Goal: Task Accomplishment & Management: Use online tool/utility

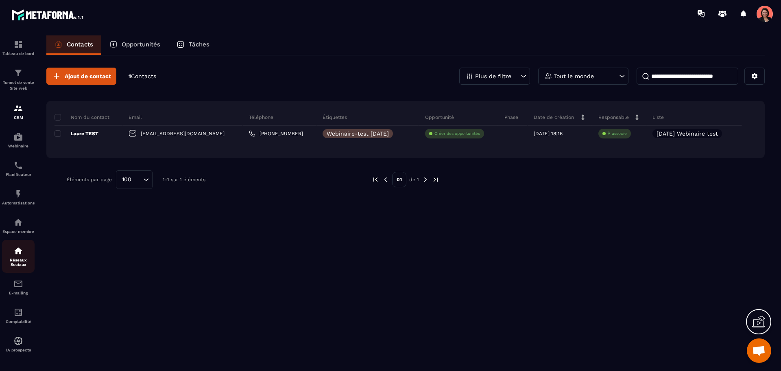
scroll to position [1674, 0]
click at [13, 192] on div "Automatisations" at bounding box center [18, 197] width 33 height 16
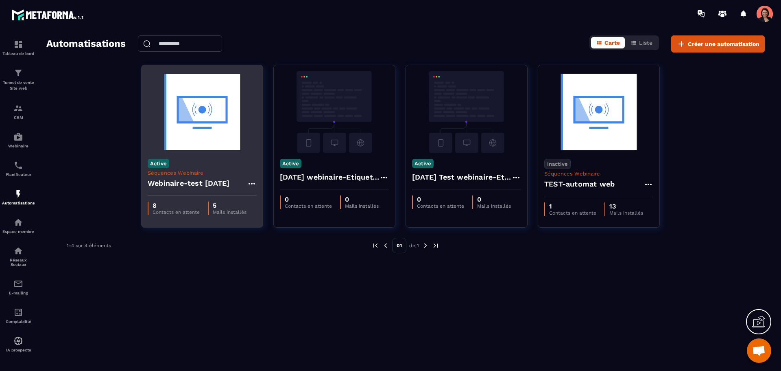
click at [209, 117] on img at bounding box center [202, 111] width 109 height 81
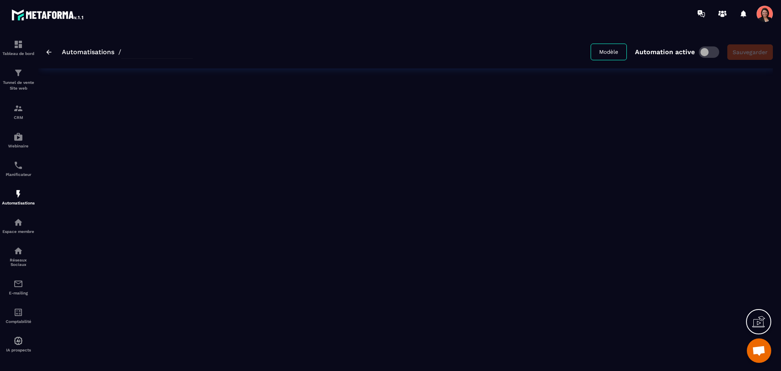
type input "**********"
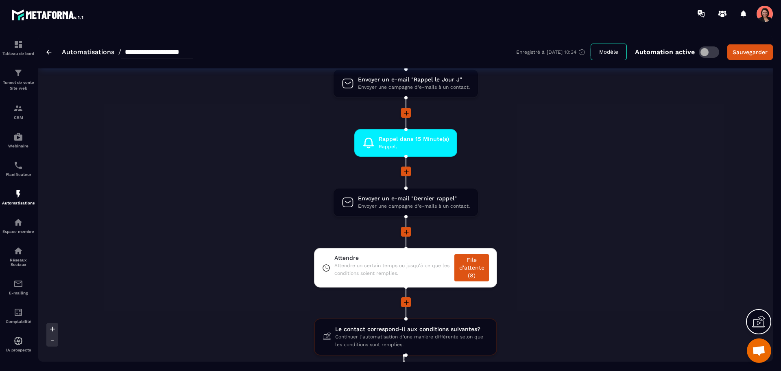
scroll to position [325, 0]
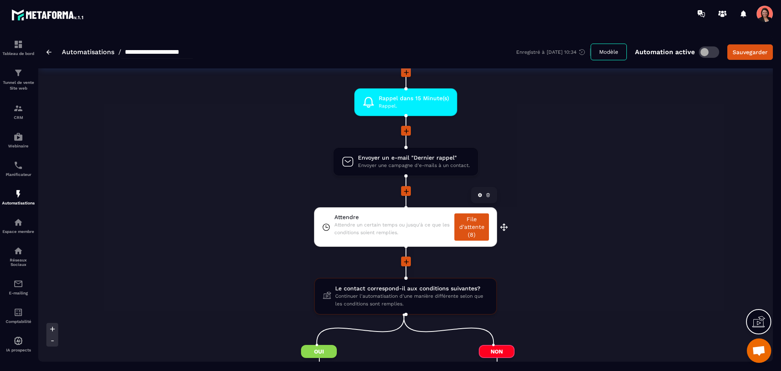
click at [358, 224] on span "Attendre un certain temps ou jusqu'à ce que les conditions soient remplies." at bounding box center [392, 228] width 116 height 15
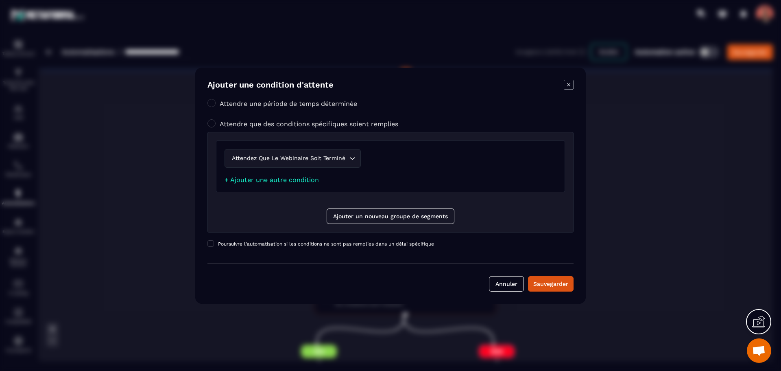
click at [570, 86] on icon "Modal window" at bounding box center [568, 84] width 3 height 3
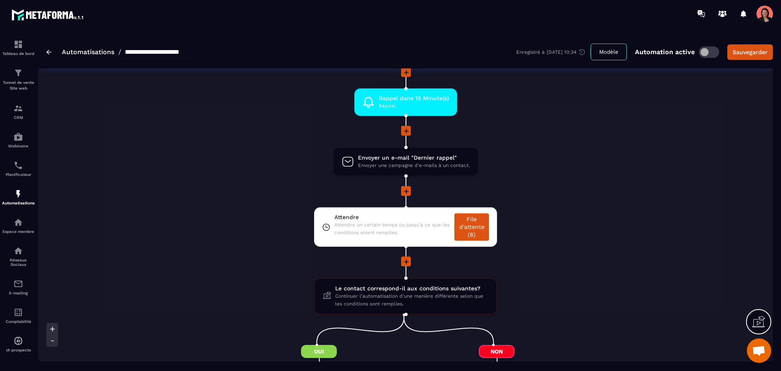
scroll to position [407, 0]
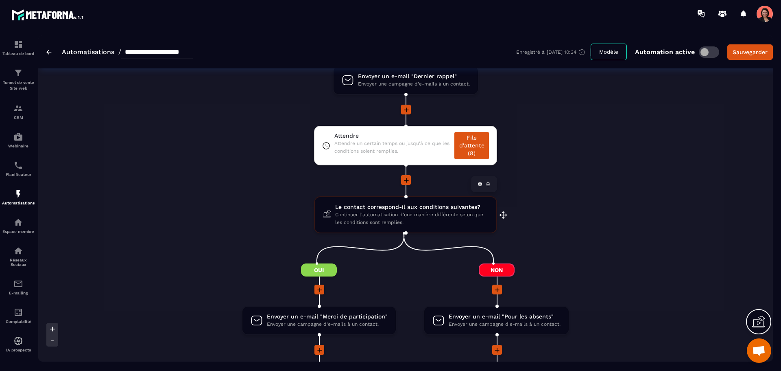
click at [393, 214] on span "Continuer l'automatisation d'une manière différente selon que les conditions so…" at bounding box center [411, 218] width 153 height 15
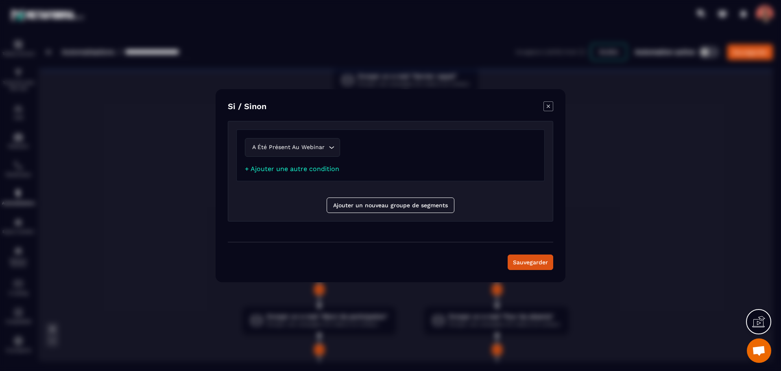
click at [547, 103] on icon "Modal window" at bounding box center [548, 106] width 10 height 10
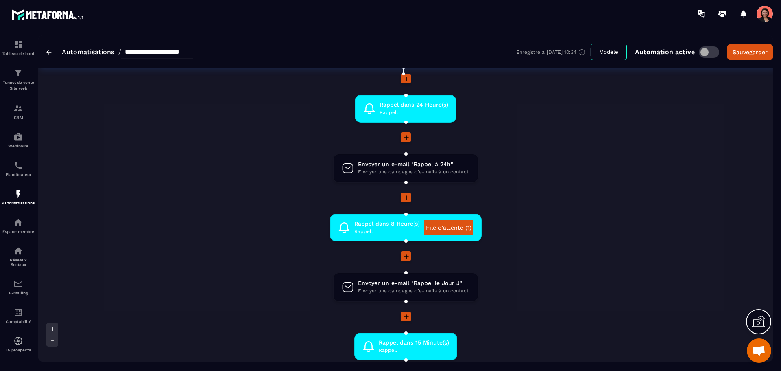
scroll to position [0, 0]
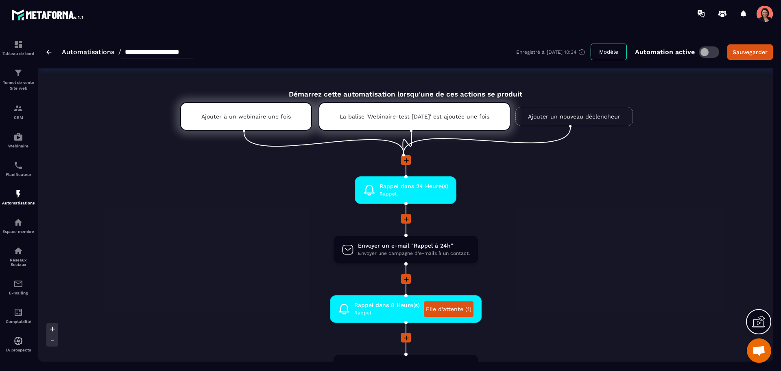
click at [754, 60] on div "Enregistré à [DATE] 10:34 Modèle Automation active Sauvegarder" at bounding box center [644, 52] width 257 height 17
click at [752, 52] on div "Sauvegarder" at bounding box center [750, 52] width 35 height 8
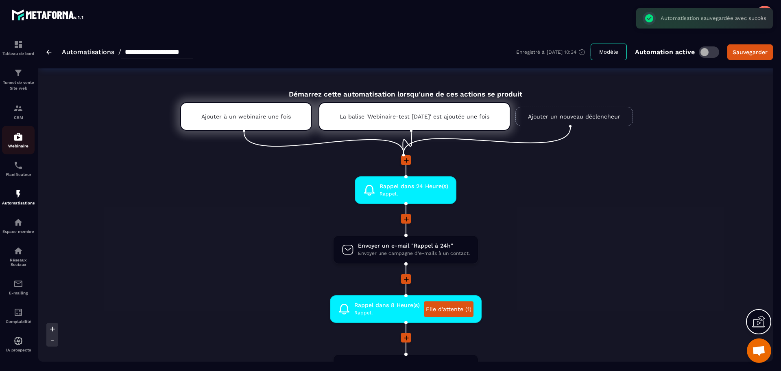
click at [15, 135] on img at bounding box center [18, 137] width 10 height 10
